Goal: Information Seeking & Learning: Learn about a topic

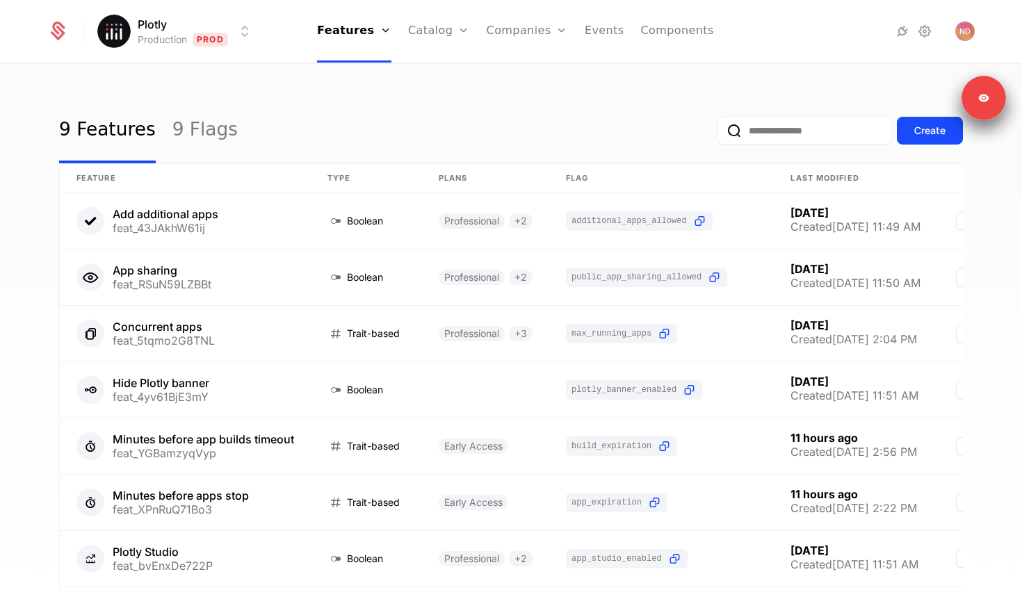
click at [715, 49] on nav "Features Features Flags Catalog Plans Add Ons Configuration Companies Companies…" at bounding box center [515, 31] width 503 height 63
click at [683, 30] on link "Components" at bounding box center [676, 31] width 73 height 63
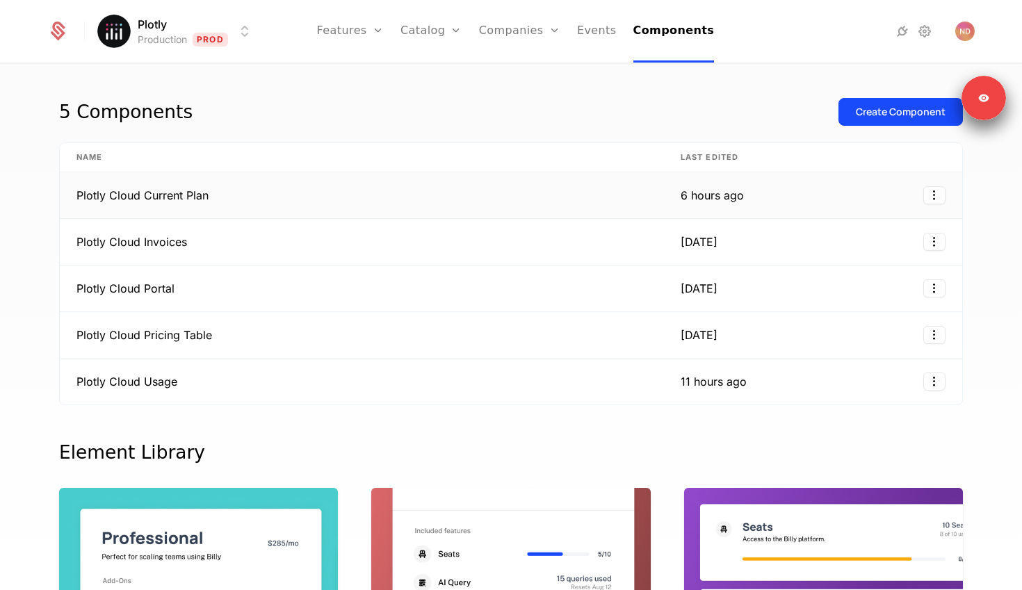
click at [200, 184] on td "Plotly Cloud Current Plan" at bounding box center [362, 195] width 604 height 47
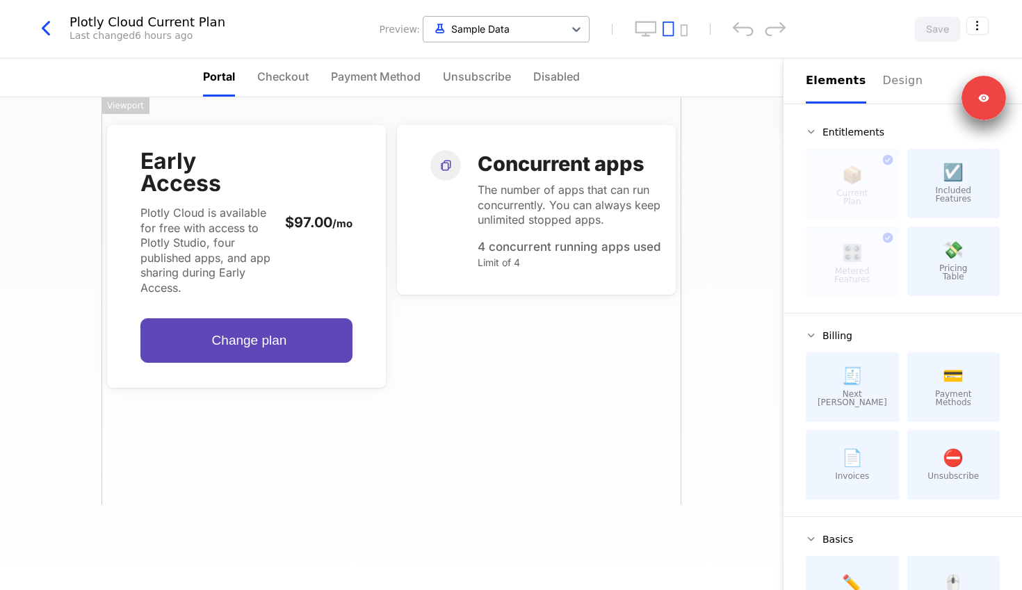
click at [485, 24] on div at bounding box center [493, 28] width 127 height 17
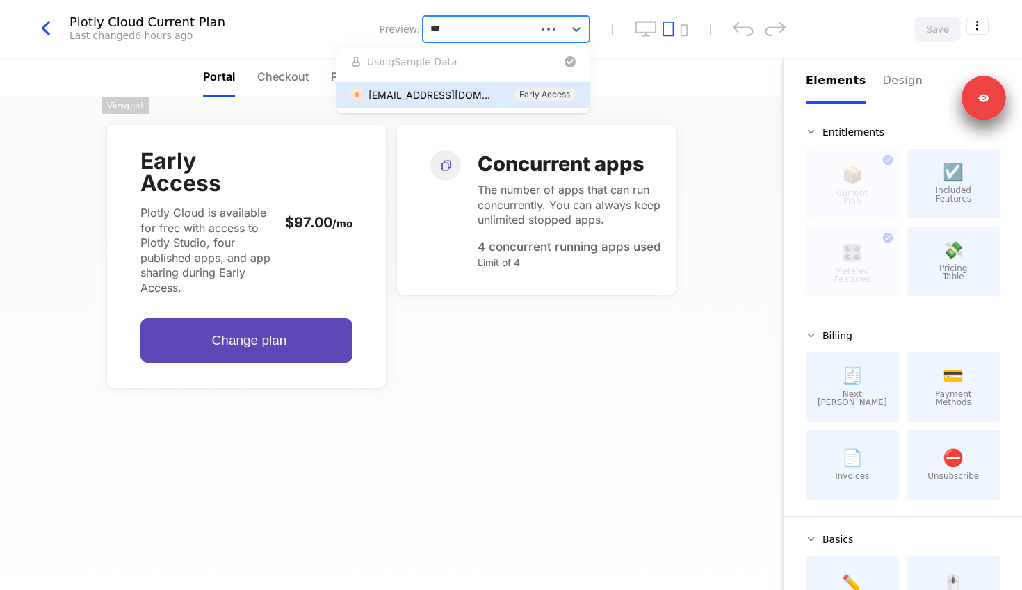
type input "****"
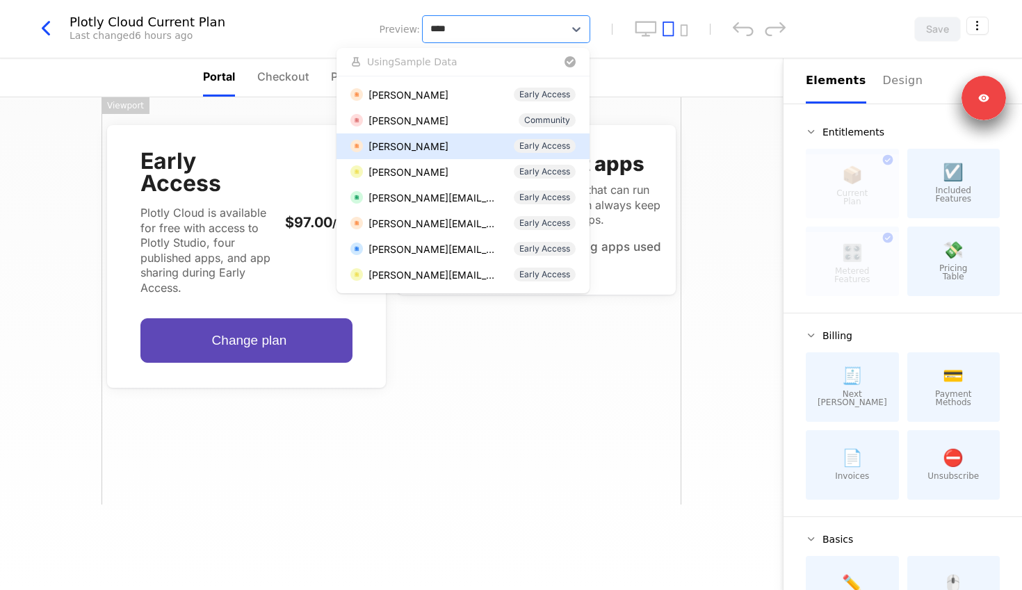
click at [423, 147] on div "Nathan Drezner" at bounding box center [408, 146] width 80 height 15
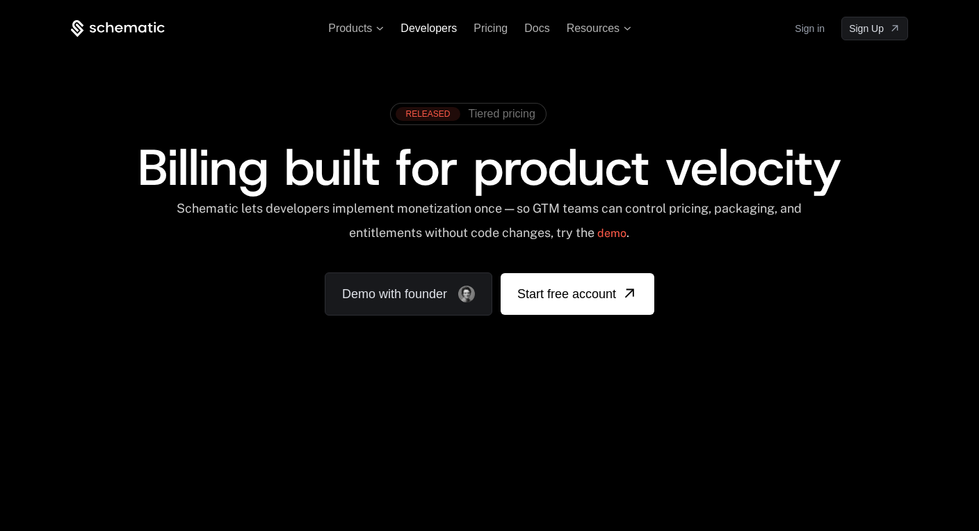
click at [416, 27] on span "Developers" at bounding box center [428, 28] width 56 height 12
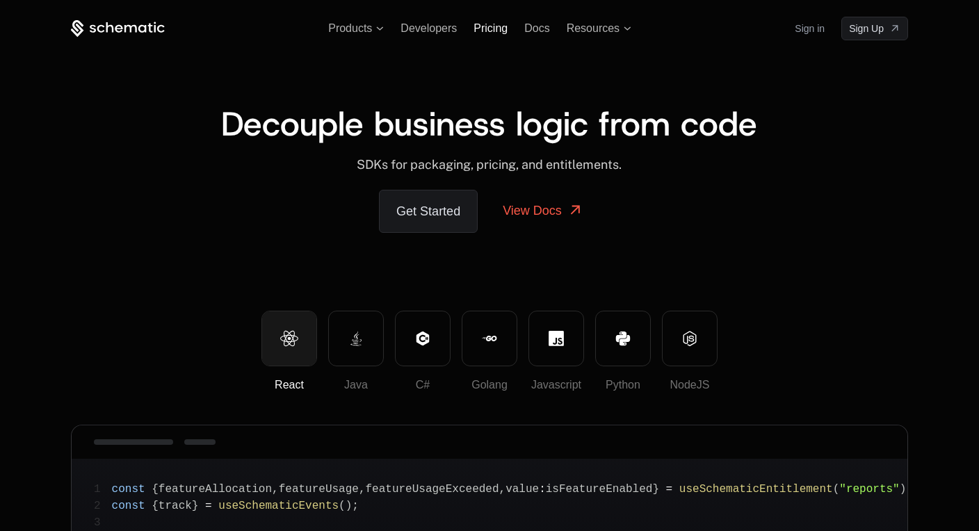
click at [503, 32] on span "Pricing" at bounding box center [490, 28] width 34 height 12
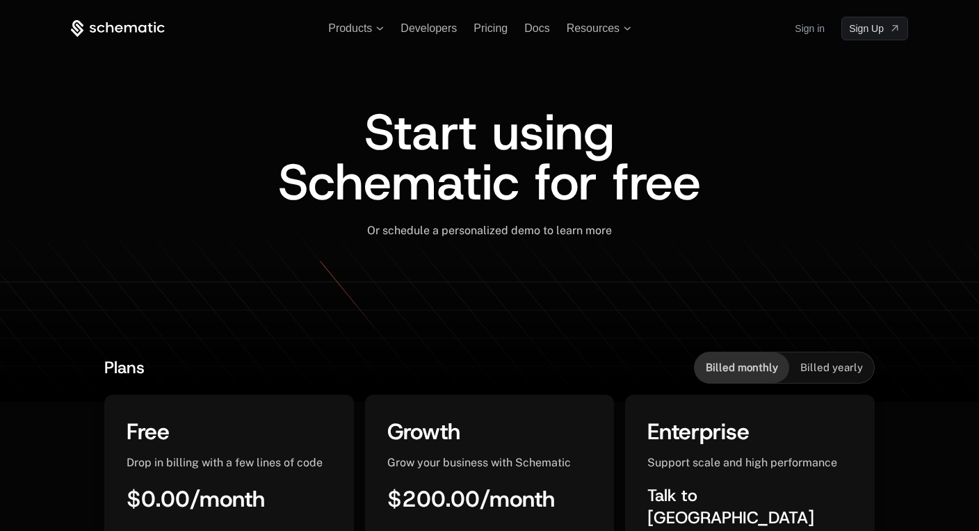
click at [286, 199] on span "Start using Schematic for free" at bounding box center [489, 157] width 423 height 117
click at [372, 32] on span "Products" at bounding box center [356, 28] width 56 height 13
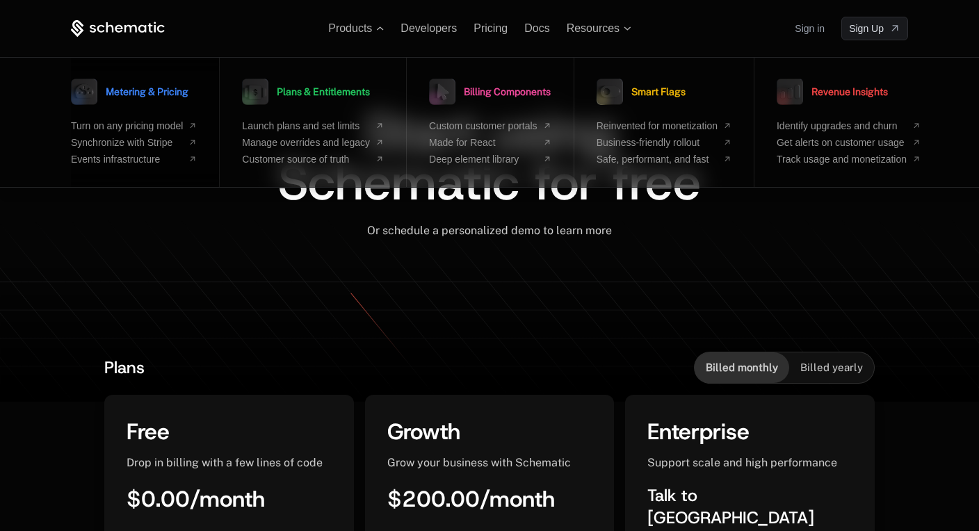
click at [131, 88] on span "Metering & Pricing" at bounding box center [147, 92] width 83 height 10
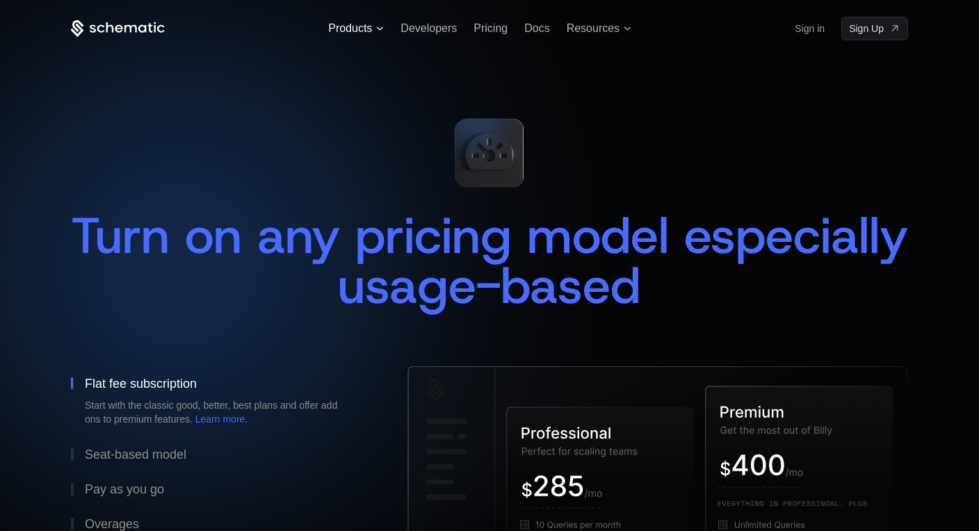
click at [358, 28] on span "Products" at bounding box center [350, 28] width 44 height 13
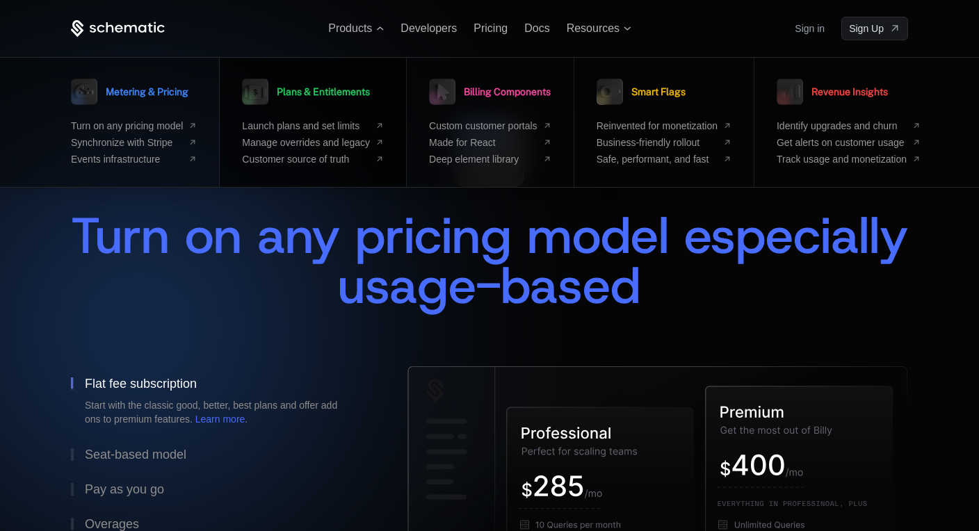
click at [311, 87] on span "Plans & Entitlements" at bounding box center [323, 92] width 93 height 10
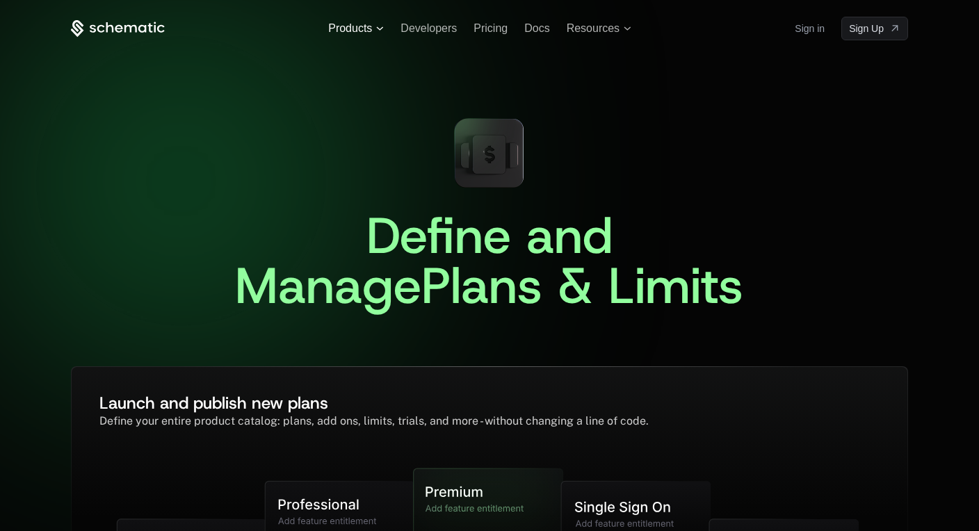
click at [361, 26] on span "Products" at bounding box center [350, 28] width 44 height 13
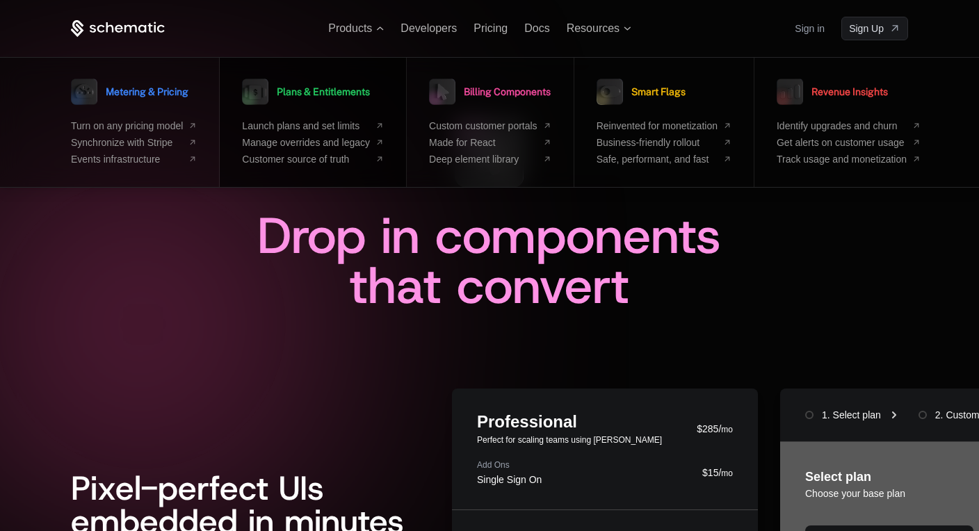
click at [329, 90] on span "Plans & Entitlements" at bounding box center [323, 92] width 93 height 10
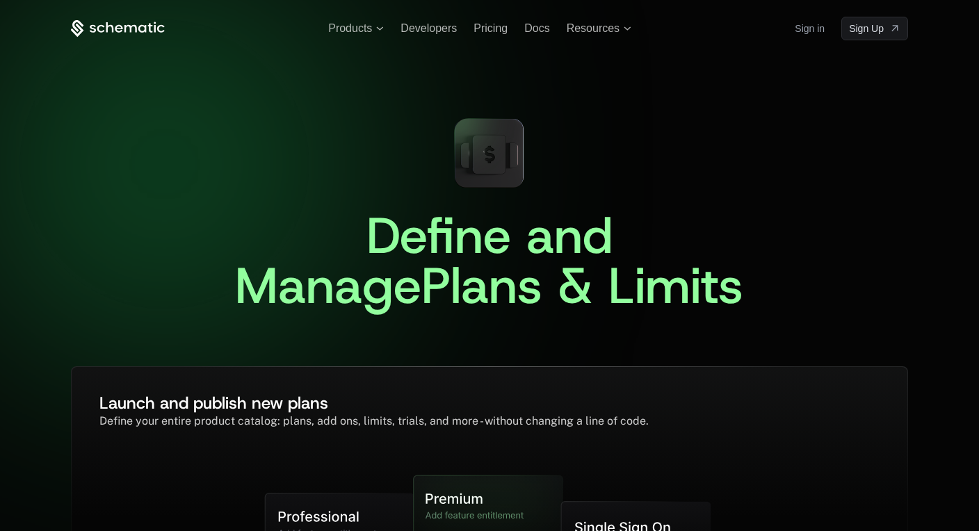
click at [368, 35] on div "Products Developers Pricing Docs Resources Sign in Sign Up" at bounding box center [489, 29] width 837 height 24
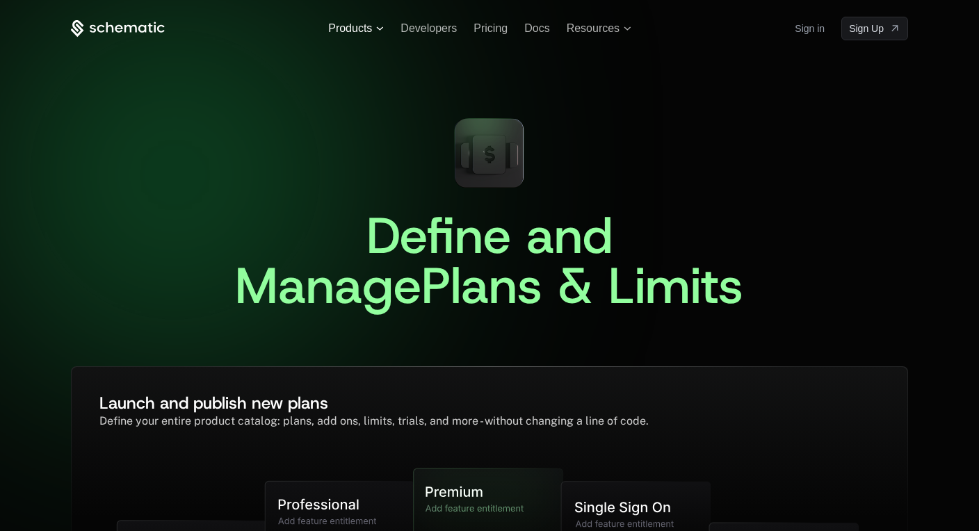
click at [362, 28] on span "Products" at bounding box center [350, 28] width 44 height 13
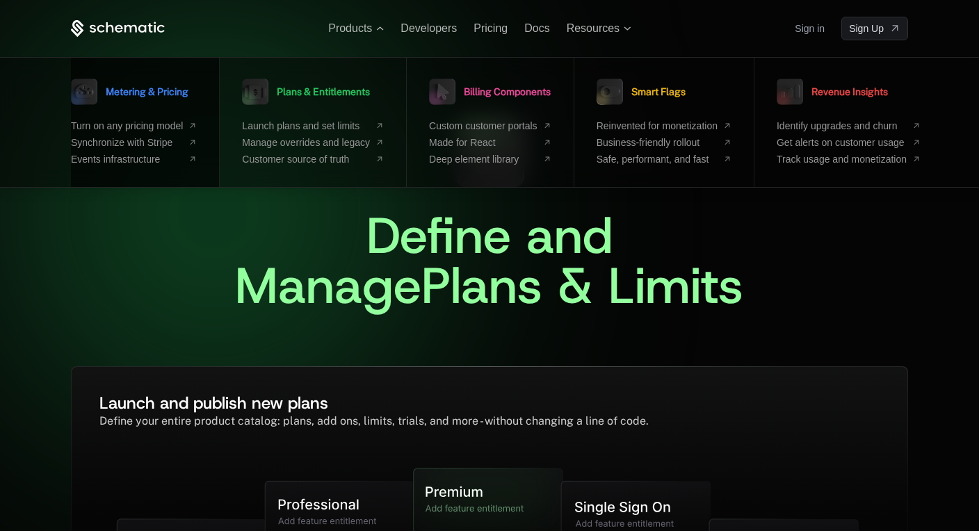
click at [127, 92] on span "Metering & Pricing" at bounding box center [147, 92] width 83 height 10
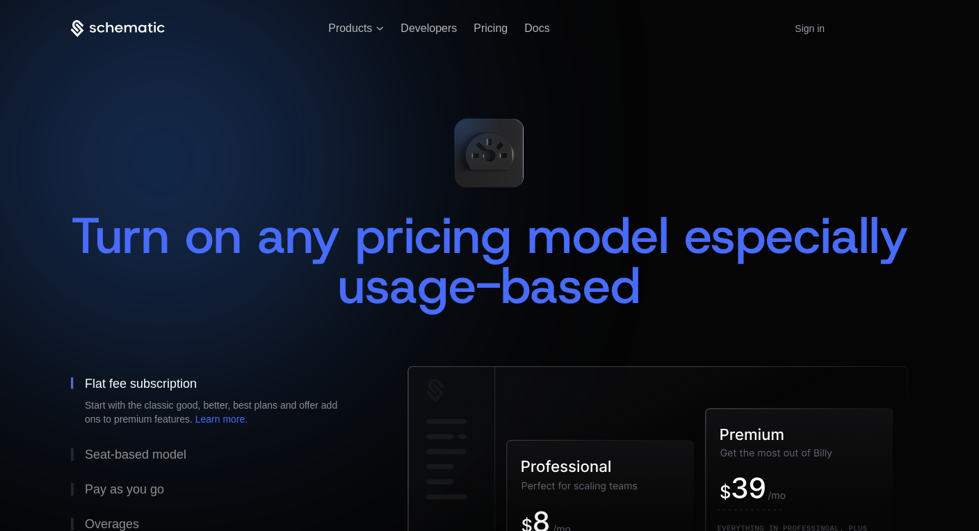
click at [371, 39] on div "Products Developers Pricing Docs Resources Sign in Sign Up" at bounding box center [489, 29] width 837 height 24
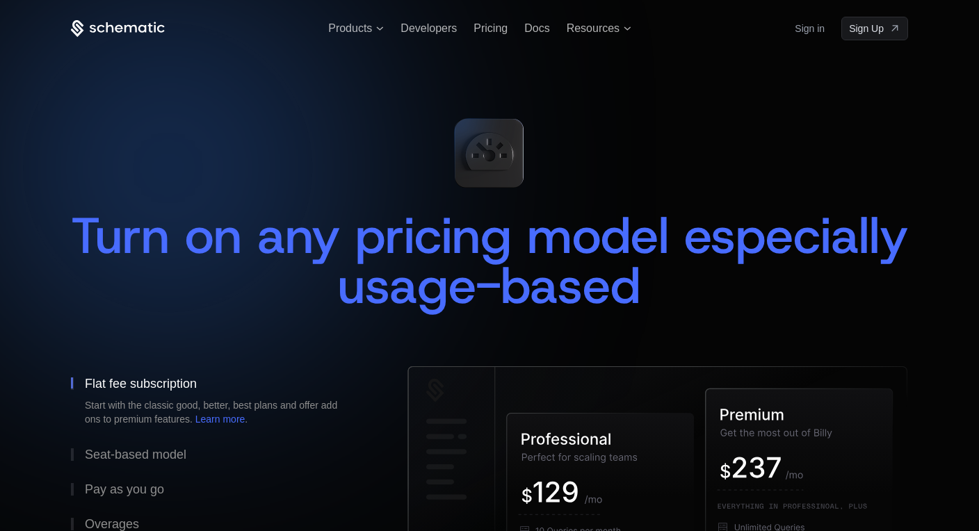
click at [371, 39] on div "Products Developers Pricing Docs Resources Sign in Sign Up" at bounding box center [489, 29] width 837 height 24
click at [359, 26] on span "Products" at bounding box center [350, 28] width 44 height 13
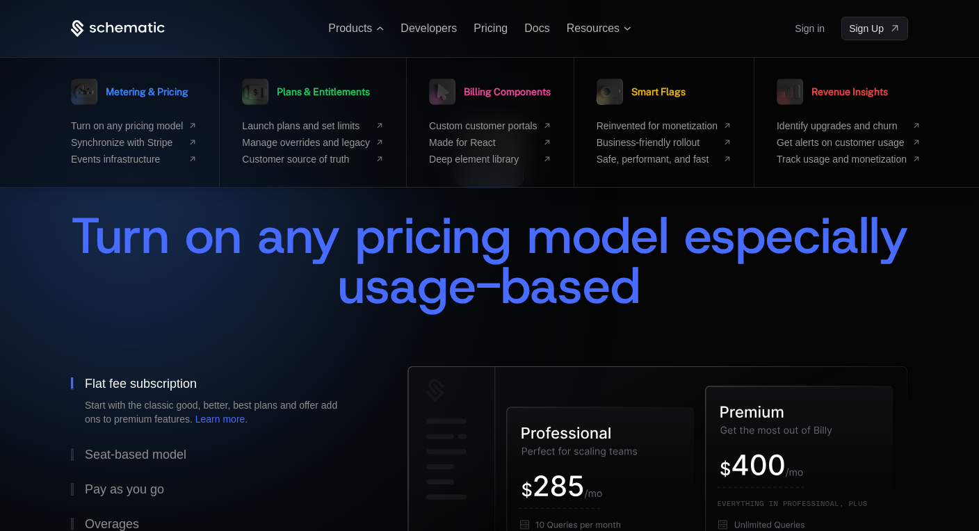
click at [339, 335] on div "Turn on any pricing model especially usage-based" at bounding box center [489, 275] width 837 height 128
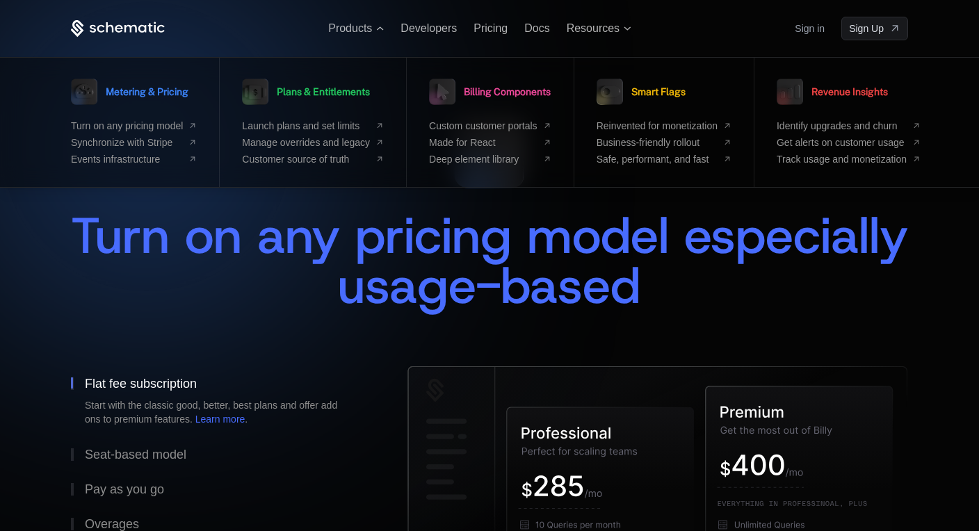
click at [254, 270] on span "Turn on any pricing model especially usage-based" at bounding box center [497, 260] width 852 height 117
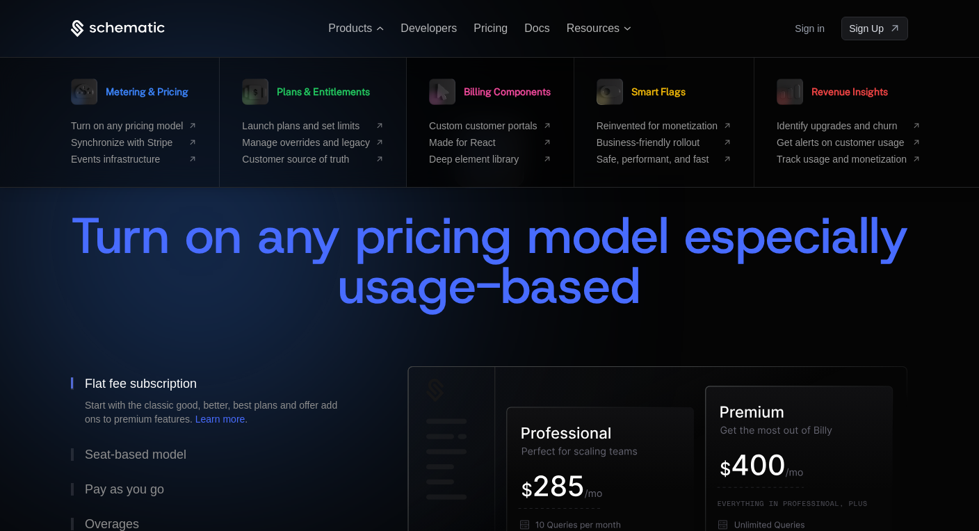
click at [513, 92] on span "Billing Components" at bounding box center [507, 92] width 87 height 10
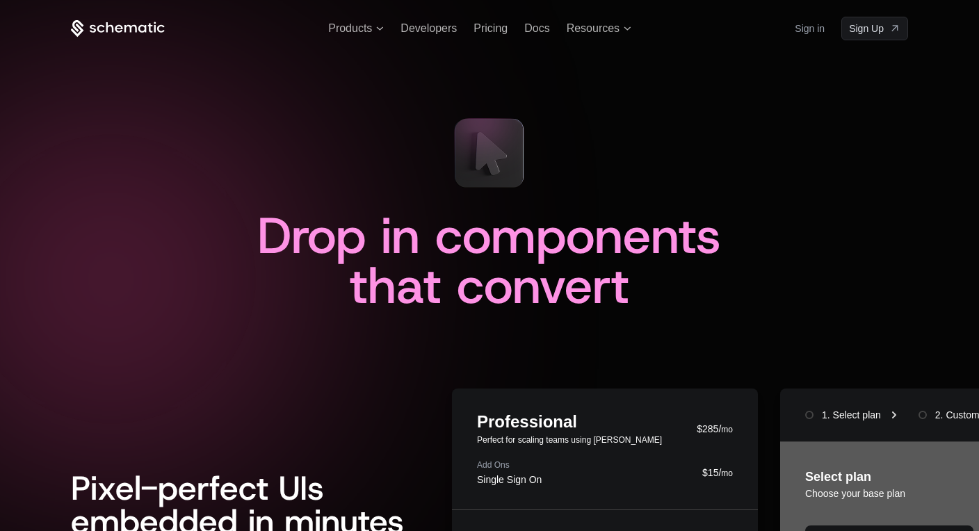
click at [143, 11] on div at bounding box center [489, 265] width 979 height 531
click at [142, 21] on icon at bounding box center [118, 28] width 94 height 17
